Goal: Information Seeking & Learning: Stay updated

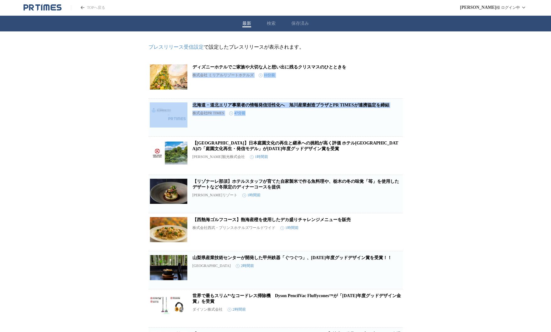
drag, startPoint x: 488, startPoint y: 133, endPoint x: 459, endPoint y: 71, distance: 68.2
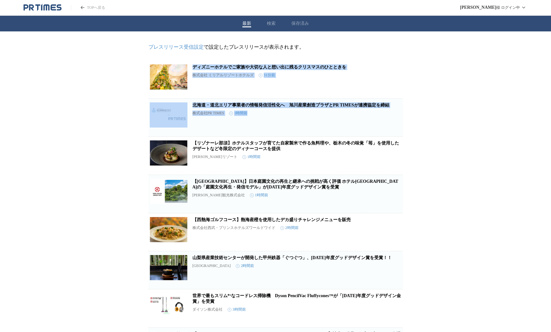
drag, startPoint x: 451, startPoint y: 64, endPoint x: 467, endPoint y: 118, distance: 56.3
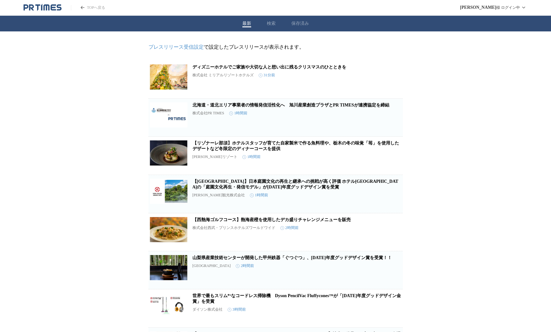
click at [244, 66] on h2 "ディズニーホテルでご家族や大切な人と想い出に残るクリスマスのひとときを" at bounding box center [297, 67] width 209 height 6
click at [244, 68] on link "ディズニーホテルでご家族や大切な人と想い出に残るクリスマスのひとときを" at bounding box center [270, 67] width 154 height 5
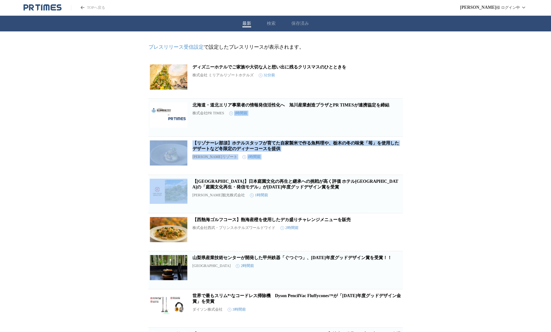
drag, startPoint x: 476, startPoint y: 179, endPoint x: 459, endPoint y: 114, distance: 66.7
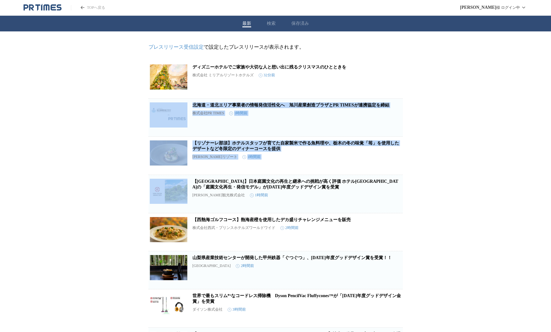
drag, startPoint x: 458, startPoint y: 98, endPoint x: 458, endPoint y: 179, distance: 81.0
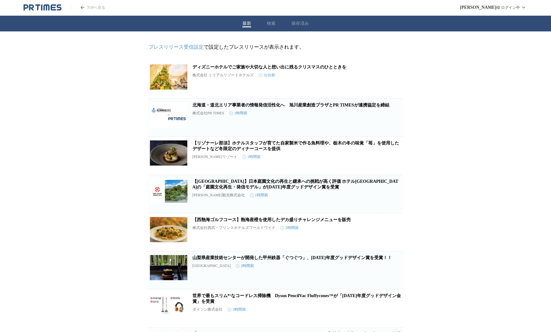
click at [380, 106] on link "北海道・道北エリア事業者の情報発信活性化へ　旭川産業創造プラザとPR TIMESが連携協定を締結" at bounding box center [291, 105] width 197 height 5
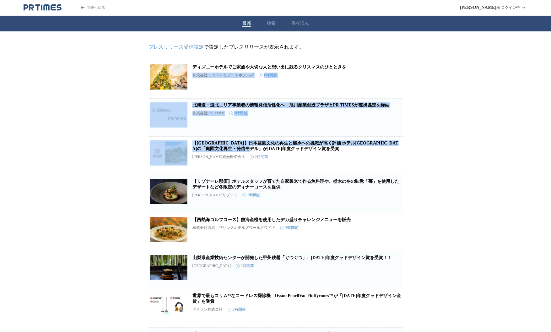
drag, startPoint x: 429, startPoint y: 149, endPoint x: 411, endPoint y: 68, distance: 83.4
